Goal: Find specific page/section: Find specific page/section

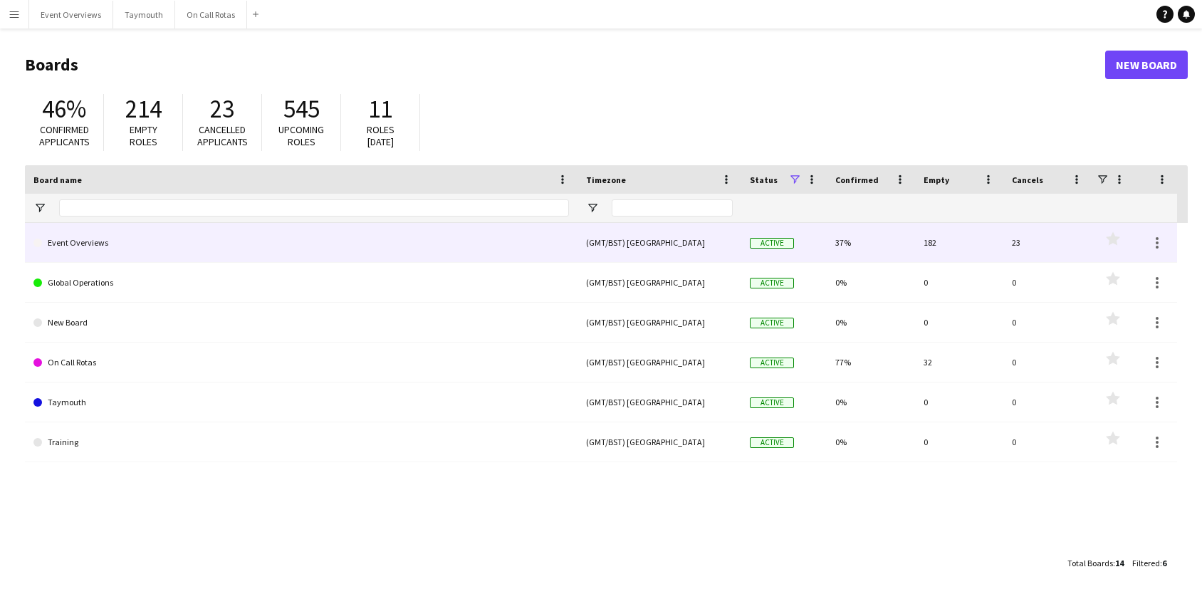
click at [146, 251] on link "Event Overviews" at bounding box center [301, 243] width 536 height 40
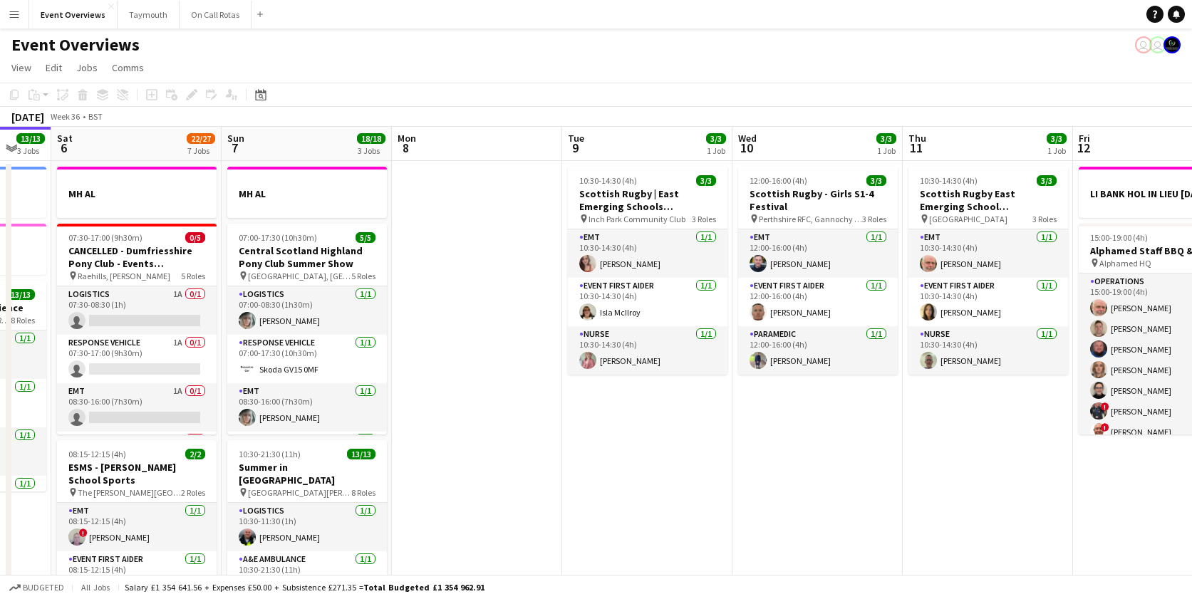
drag, startPoint x: 804, startPoint y: 311, endPoint x: 453, endPoint y: 311, distance: 351.2
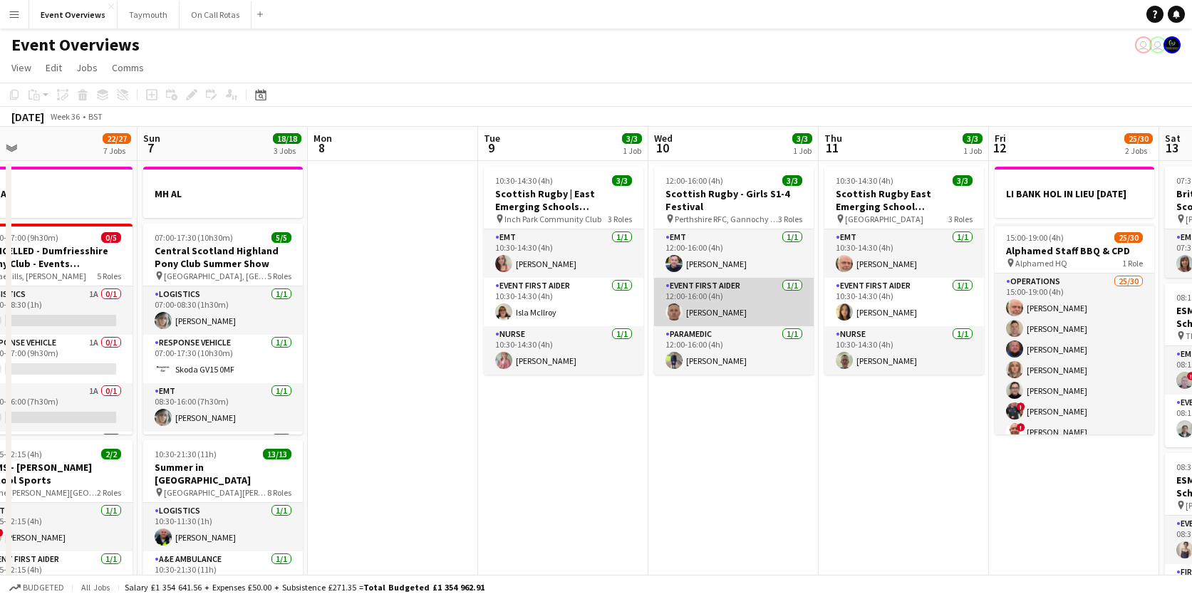
scroll to position [0, 511]
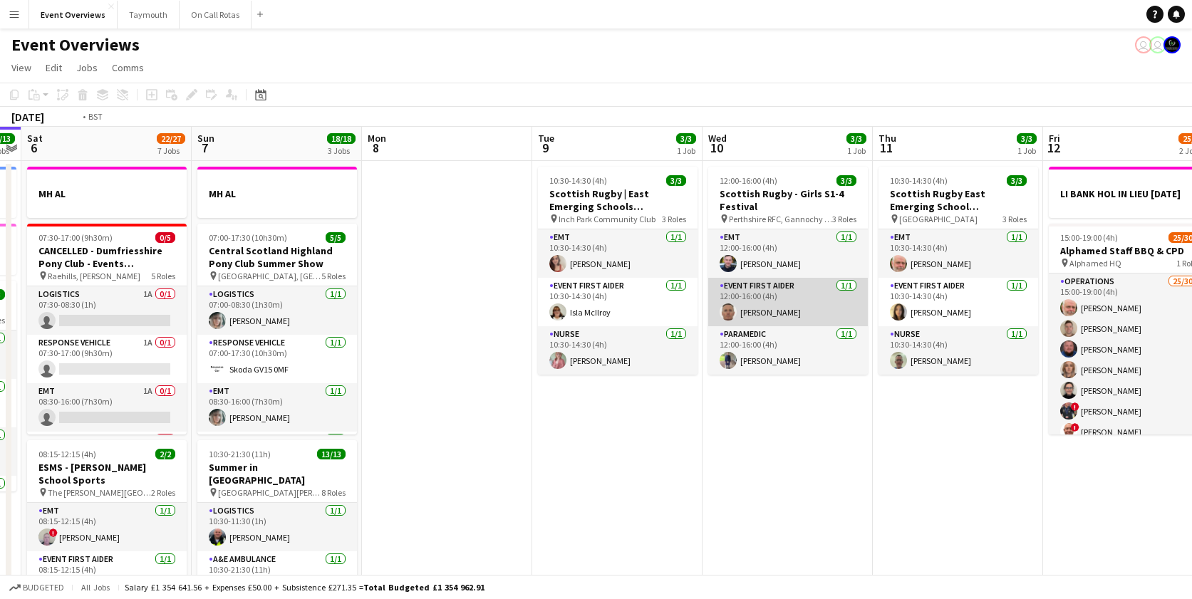
drag, startPoint x: 579, startPoint y: 312, endPoint x: 467, endPoint y: 312, distance: 112.6
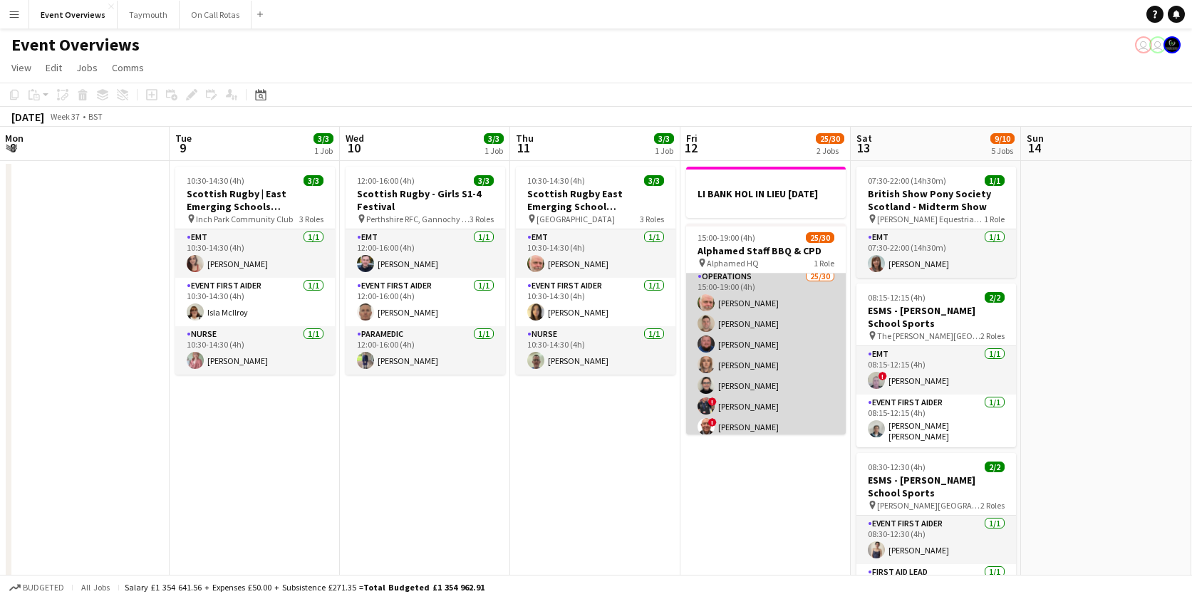
scroll to position [0, 0]
